Goal: Information Seeking & Learning: Learn about a topic

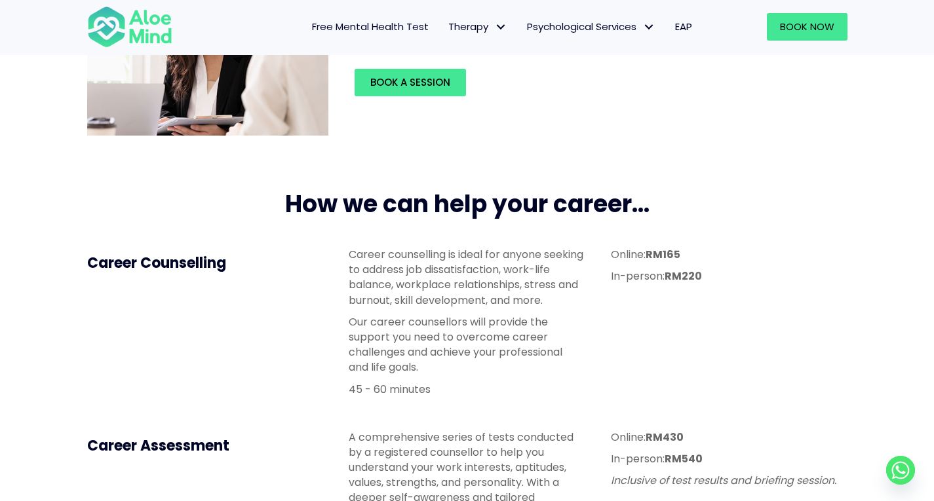
scroll to position [284, 0]
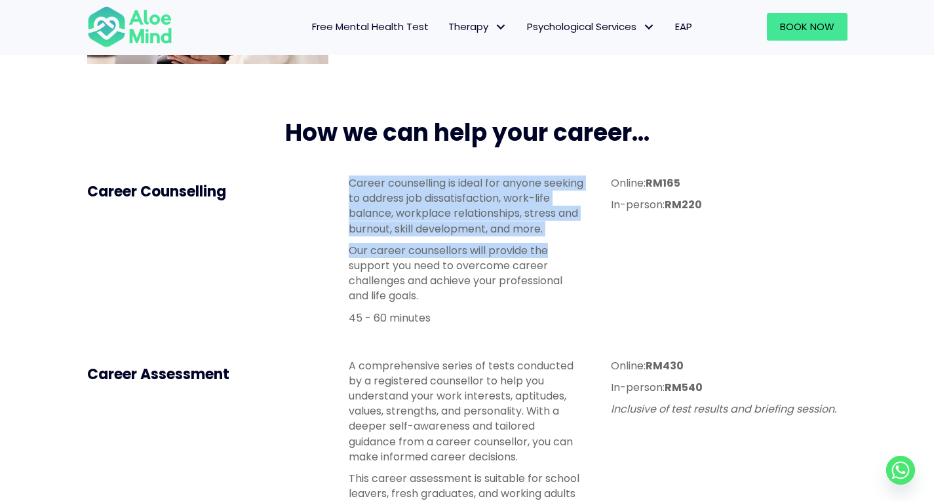
drag, startPoint x: 348, startPoint y: 181, endPoint x: 564, endPoint y: 240, distance: 224.2
click at [564, 240] on div "Career counselling is ideal for anyone seeking to address job dissatisfaction, …" at bounding box center [467, 254] width 262 height 183
click at [564, 240] on div "Career counselling is ideal for anyone seeking to address job dissatisfaction, …" at bounding box center [467, 251] width 236 height 150
drag, startPoint x: 564, startPoint y: 240, endPoint x: 454, endPoint y: 164, distance: 133.4
click at [454, 164] on div "Career counselling is ideal for anyone seeking to address job dissatisfaction, …" at bounding box center [467, 254] width 262 height 183
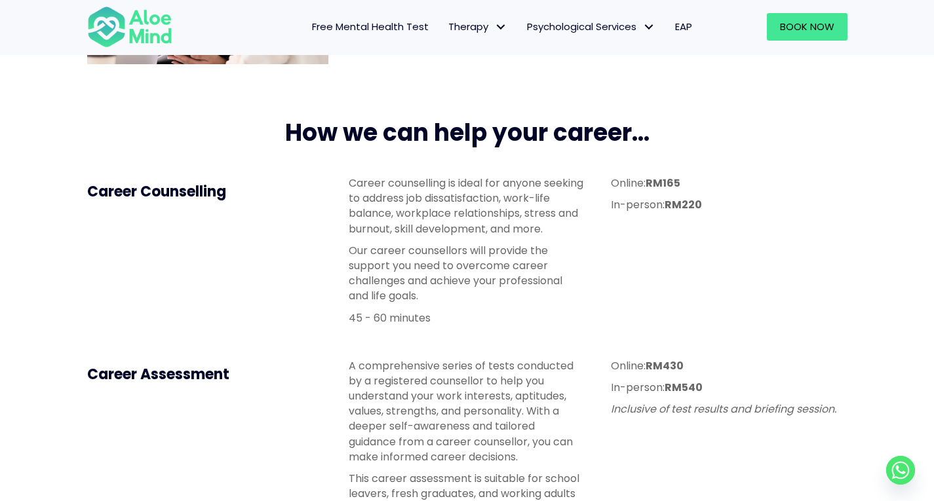
click at [334, 180] on div "Career Counselling" at bounding box center [205, 193] width 262 height 60
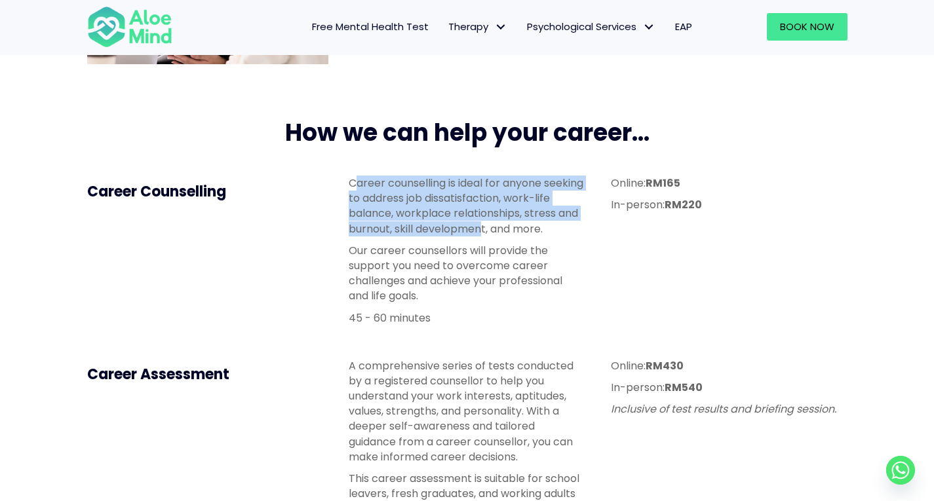
drag, startPoint x: 354, startPoint y: 180, endPoint x: 507, endPoint y: 229, distance: 161.2
click at [507, 229] on p "Career counselling is ideal for anyone seeking to address job dissatisfaction, …" at bounding box center [467, 206] width 236 height 61
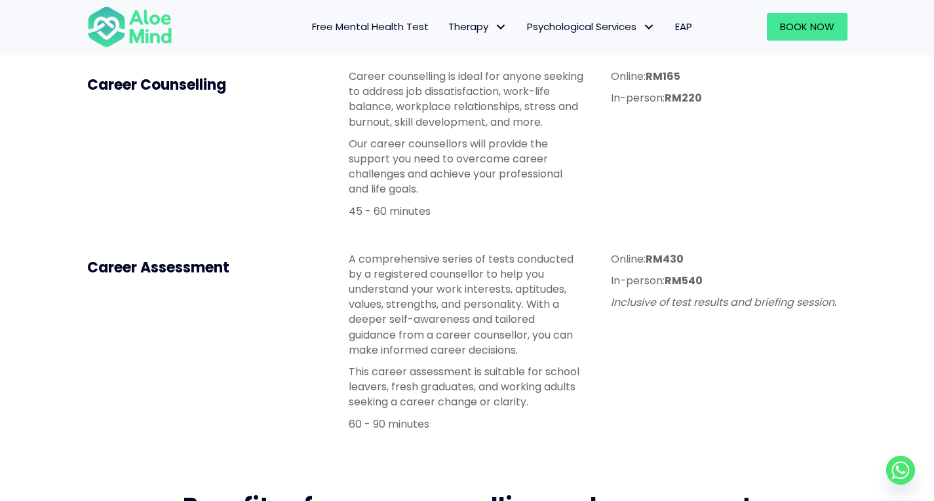
scroll to position [392, 0]
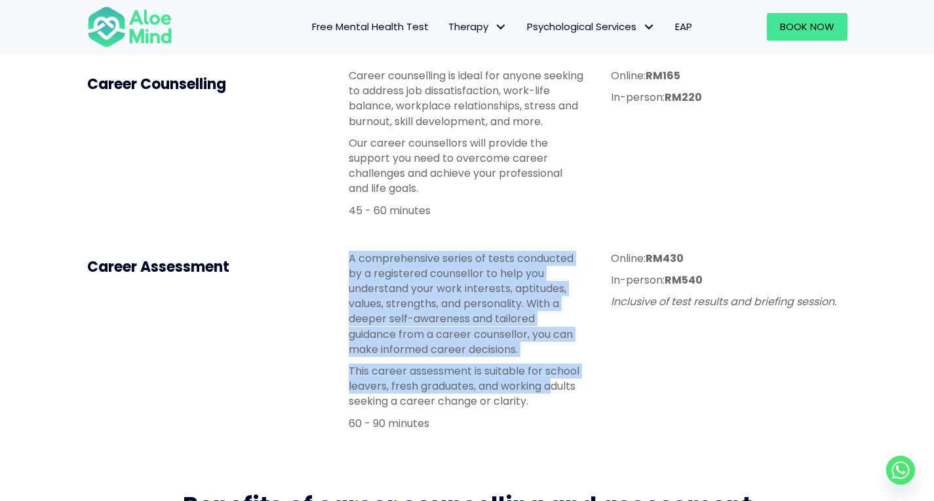
drag, startPoint x: 306, startPoint y: 250, endPoint x: 552, endPoint y: 382, distance: 278.8
click at [552, 382] on div "Career Assessment A comprehensive series of tests conducted by a registered cou…" at bounding box center [467, 344] width 786 height 213
click at [552, 382] on p "This career assessment is suitable for school leavers, fresh graduates, and wor…" at bounding box center [467, 387] width 236 height 46
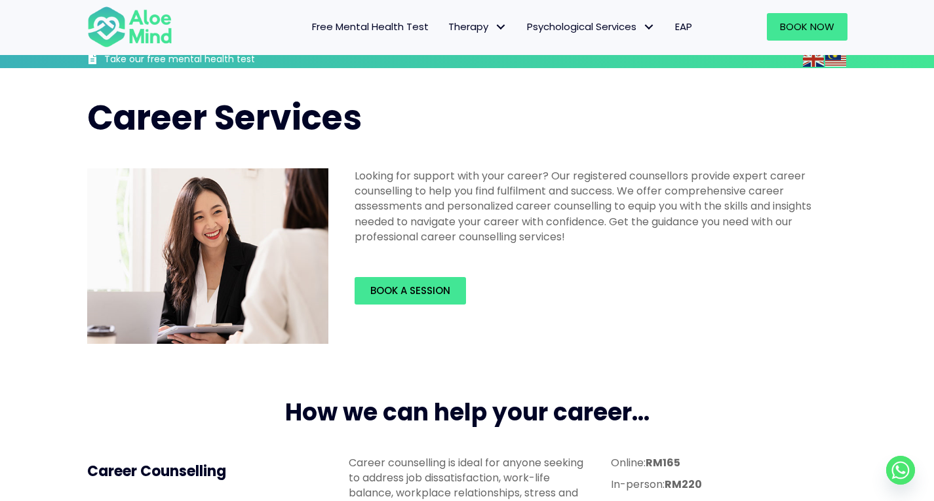
scroll to position [0, 0]
